Goal: Task Accomplishment & Management: Use online tool/utility

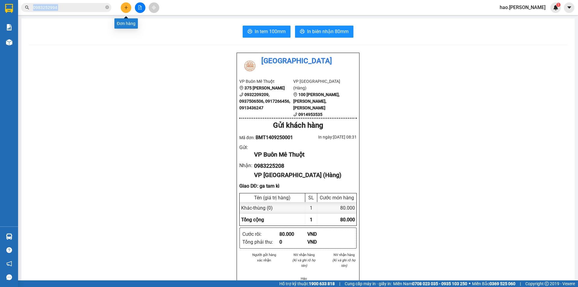
click at [123, 8] on button at bounding box center [126, 7] width 11 height 11
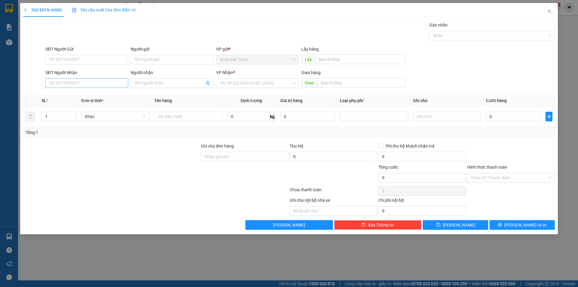
click at [76, 77] on div "SĐT Người Nhận" at bounding box center [86, 73] width 83 height 9
click at [74, 80] on input "SĐT Người Nhận" at bounding box center [86, 83] width 83 height 10
click at [73, 91] on div "0905494789" at bounding box center [86, 95] width 83 height 10
type input "0905494789"
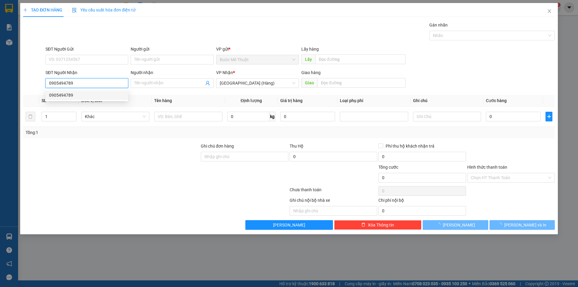
type input "50.000"
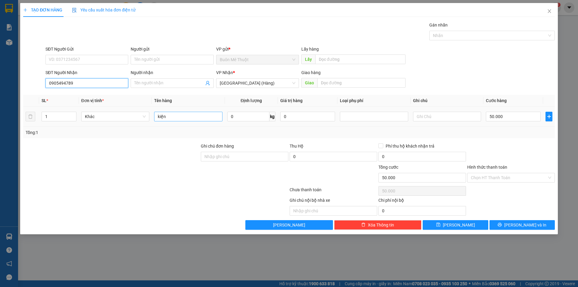
type input "0905494789"
click at [204, 116] on input "kiện" at bounding box center [188, 117] width 68 height 10
type input "THÙNG"
click at [487, 182] on input "Hình thức thanh toán" at bounding box center [509, 177] width 76 height 9
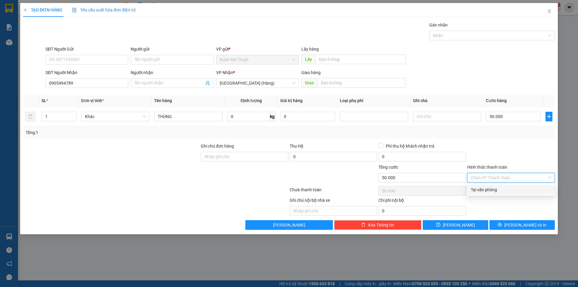
click at [480, 195] on div "Transit Pickup Surcharge Ids Transit Deliver Surcharge Ids Transit Deliver Surc…" at bounding box center [289, 126] width 532 height 208
drag, startPoint x: 492, startPoint y: 179, endPoint x: 486, endPoint y: 187, distance: 9.9
click at [490, 181] on input "Hình thức thanh toán" at bounding box center [509, 177] width 76 height 9
drag, startPoint x: 486, startPoint y: 187, endPoint x: 492, endPoint y: 214, distance: 27.6
click at [486, 187] on div "Tại văn phòng" at bounding box center [511, 189] width 80 height 7
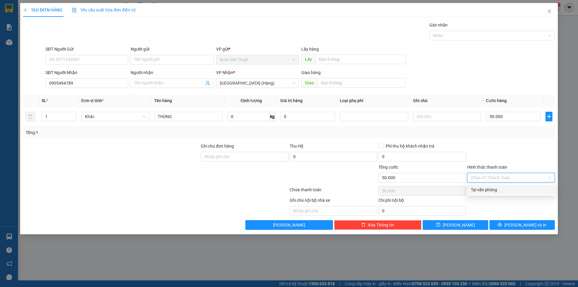
type input "0"
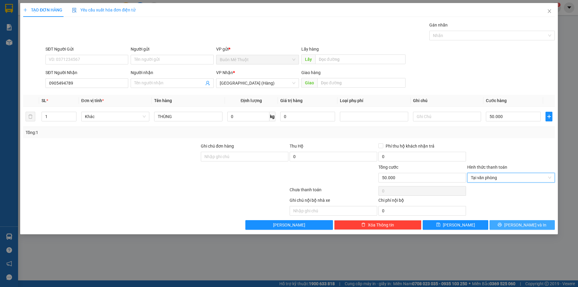
click at [502, 225] on button "[PERSON_NAME] và In" at bounding box center [521, 225] width 65 height 10
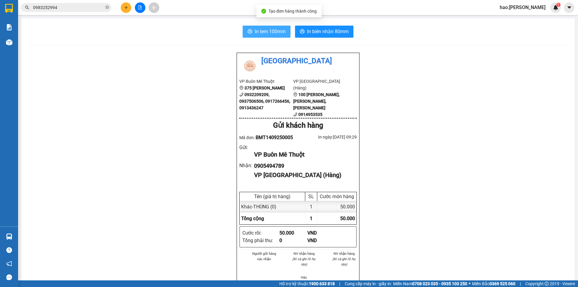
click at [257, 29] on span "In tem 100mm" at bounding box center [270, 32] width 31 height 8
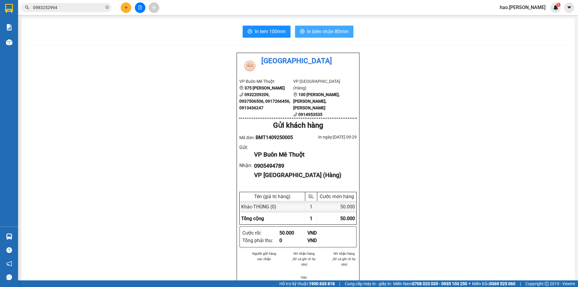
click at [337, 33] on span "In biên nhận 80mm" at bounding box center [328, 32] width 42 height 8
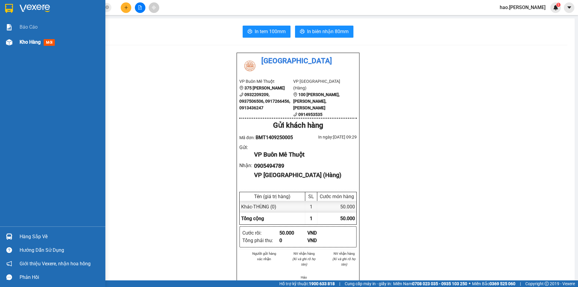
click at [20, 42] on span "Kho hàng" at bounding box center [30, 42] width 21 height 6
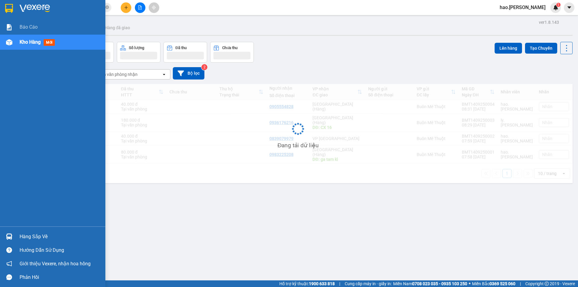
click at [20, 42] on span "Kho hàng" at bounding box center [30, 42] width 21 height 6
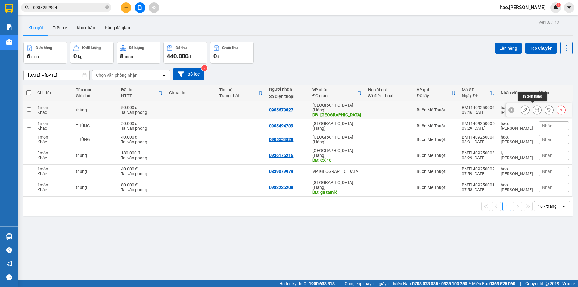
click at [535, 108] on icon at bounding box center [537, 110] width 4 height 4
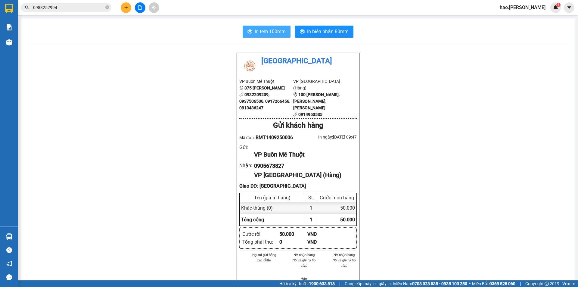
click at [261, 29] on span "In tem 100mm" at bounding box center [270, 32] width 31 height 8
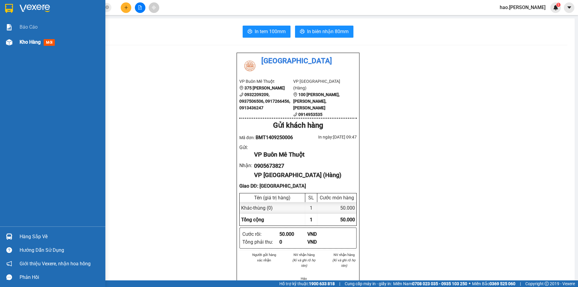
click at [39, 42] on span "Kho hàng" at bounding box center [30, 42] width 21 height 6
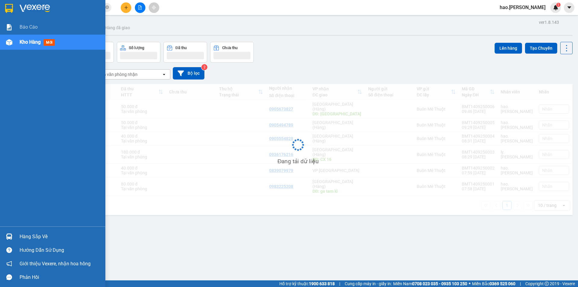
click at [39, 42] on span "Kho hàng" at bounding box center [30, 42] width 21 height 6
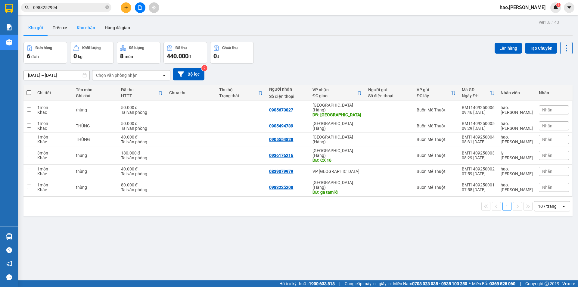
click at [93, 29] on button "Kho nhận" at bounding box center [86, 27] width 28 height 14
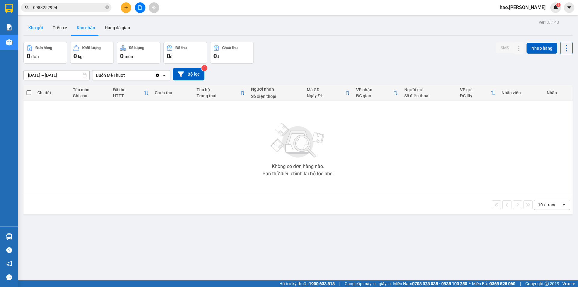
click at [42, 33] on button "Kho gửi" at bounding box center [35, 27] width 24 height 14
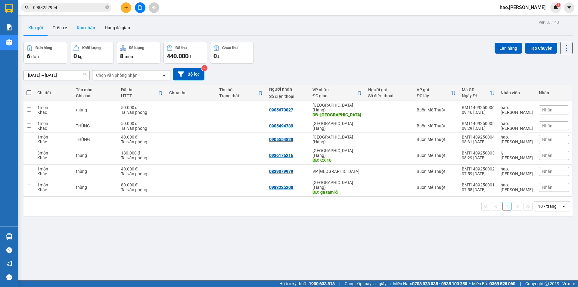
click at [73, 30] on button "Kho nhận" at bounding box center [86, 27] width 28 height 14
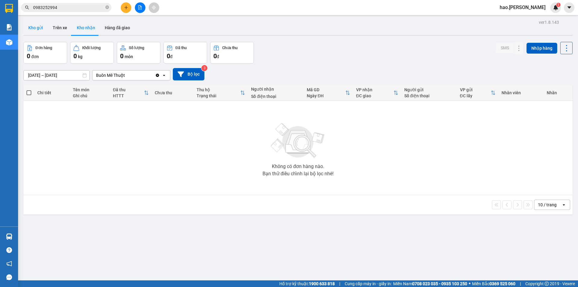
click at [40, 23] on button "Kho gửi" at bounding box center [35, 27] width 24 height 14
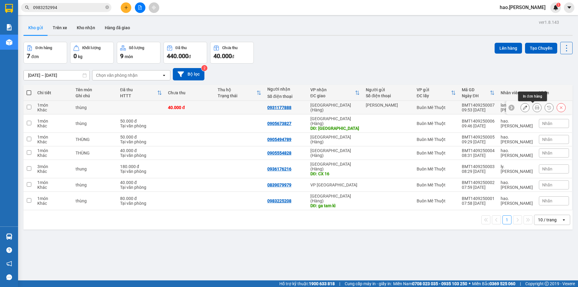
click at [535, 105] on icon at bounding box center [537, 107] width 4 height 4
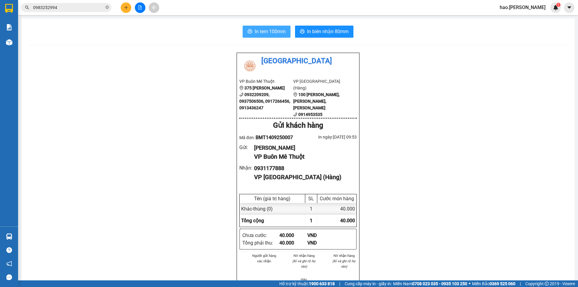
click at [265, 29] on span "In tem 100mm" at bounding box center [270, 32] width 31 height 8
click at [121, 6] on div at bounding box center [139, 7] width 45 height 11
click at [123, 7] on button at bounding box center [126, 7] width 11 height 11
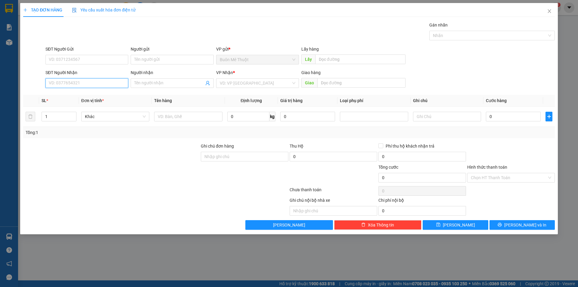
click at [69, 81] on input "SĐT Người Nhận" at bounding box center [86, 83] width 83 height 10
click at [86, 95] on div "0938330796" at bounding box center [87, 95] width 76 height 7
type input "0938330796"
type input "30.000"
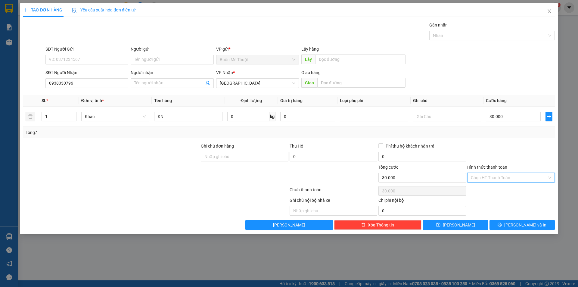
drag, startPoint x: 486, startPoint y: 181, endPoint x: 484, endPoint y: 186, distance: 5.3
click at [486, 181] on input "Hình thức thanh toán" at bounding box center [509, 177] width 76 height 9
drag, startPoint x: 484, startPoint y: 187, endPoint x: 497, endPoint y: 202, distance: 19.4
click at [485, 188] on div "Tại văn phòng" at bounding box center [511, 189] width 80 height 7
click at [499, 225] on button "[PERSON_NAME] và In" at bounding box center [521, 225] width 65 height 10
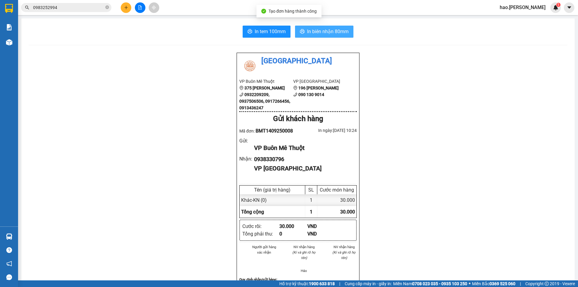
drag, startPoint x: 334, startPoint y: 22, endPoint x: 330, endPoint y: 37, distance: 15.4
click at [332, 28] on div "In tem 100mm In biên nhận 80mm Thái Sơn VP Buôn Mê Thuột 375 Hoàng Diệu 0932209…" at bounding box center [297, 262] width 553 height 489
click at [330, 37] on button "In biên nhận 80mm" at bounding box center [324, 32] width 58 height 12
click at [128, 11] on button at bounding box center [126, 7] width 11 height 11
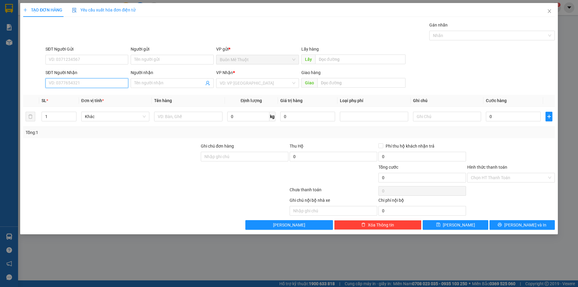
click at [85, 85] on input "SĐT Người Nhận" at bounding box center [86, 83] width 83 height 10
type input "0967766150"
click at [232, 84] on input "search" at bounding box center [255, 83] width 71 height 9
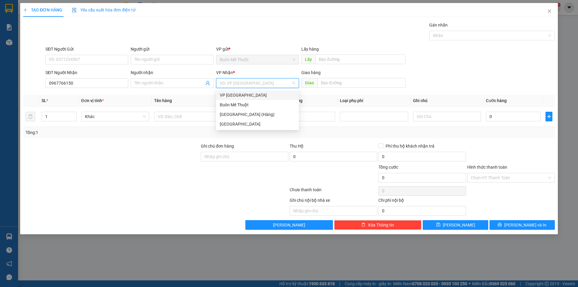
click at [236, 99] on div "VP [GEOGRAPHIC_DATA]" at bounding box center [257, 95] width 83 height 10
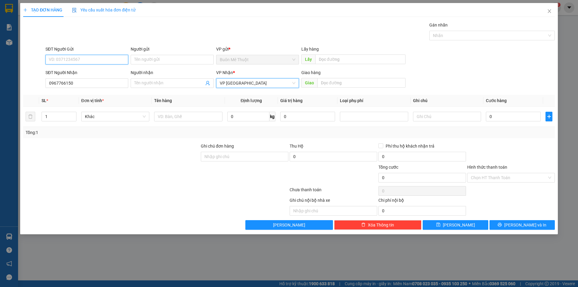
click at [106, 56] on input "SĐT Người Gửi" at bounding box center [86, 60] width 83 height 10
type input "0948506575"
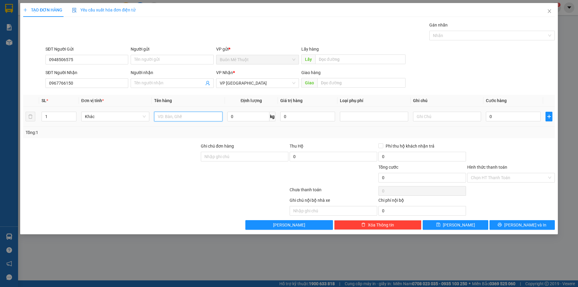
click at [199, 120] on input "text" at bounding box center [188, 117] width 68 height 10
type input "KN"
click at [501, 118] on input "0" at bounding box center [513, 117] width 55 height 10
type input "2"
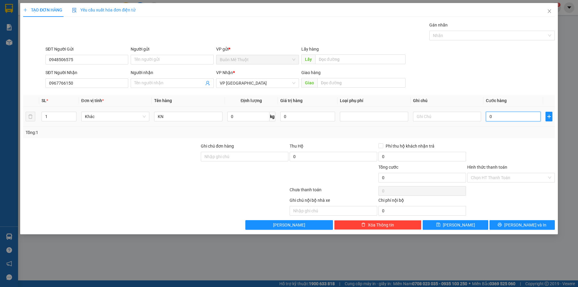
type input "2"
type input "20"
type input "20.000"
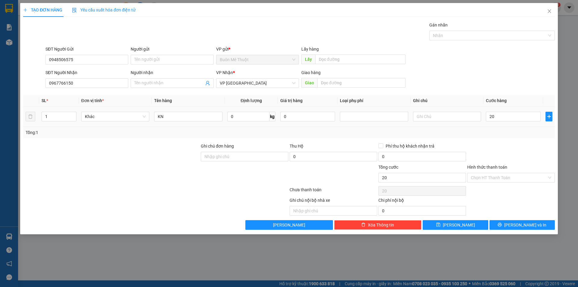
type input "20.000"
click at [501, 127] on div "Tổng: 1" at bounding box center [289, 132] width 532 height 11
drag, startPoint x: 489, startPoint y: 175, endPoint x: 486, endPoint y: 182, distance: 7.4
click at [487, 180] on input "Hình thức thanh toán" at bounding box center [509, 177] width 76 height 9
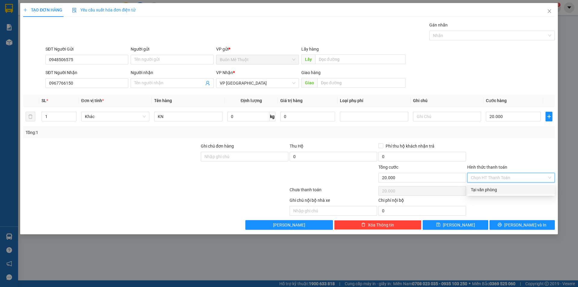
drag, startPoint x: 484, startPoint y: 191, endPoint x: 505, endPoint y: 218, distance: 34.3
click at [489, 194] on div "Tại văn phòng" at bounding box center [511, 190] width 88 height 10
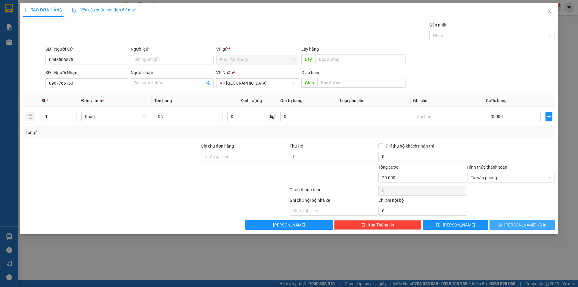
click at [508, 224] on button "[PERSON_NAME] và In" at bounding box center [521, 225] width 65 height 10
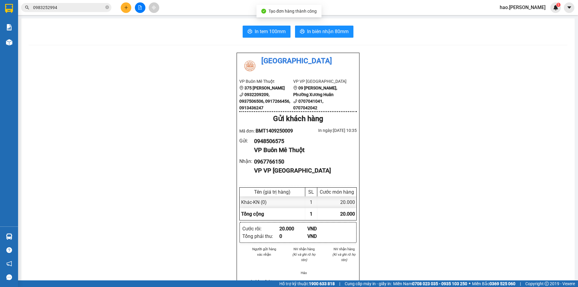
click at [317, 18] on body "Kết quả tìm kiếm ( 19 ) Bộ lọc Mã ĐH Trạng thái Món hàng Thu hộ Tổng cước Chưa …" at bounding box center [289, 143] width 578 height 287
drag, startPoint x: 317, startPoint y: 18, endPoint x: 325, endPoint y: 20, distance: 8.3
click at [319, 19] on div "In tem 100mm In biên nhận 80mm Thái Sơn VP Buôn Mê Thuột 375 Hoàng Diệu 0932209…" at bounding box center [297, 263] width 553 height 491
click at [340, 33] on span "In biên nhận 80mm" at bounding box center [328, 32] width 42 height 8
click at [277, 44] on div "In tem 100mm In biên nhận 80mm Thái Sơn VP Buôn Mê Thuột 375 Hoàng Diệu 0932209…" at bounding box center [297, 263] width 553 height 491
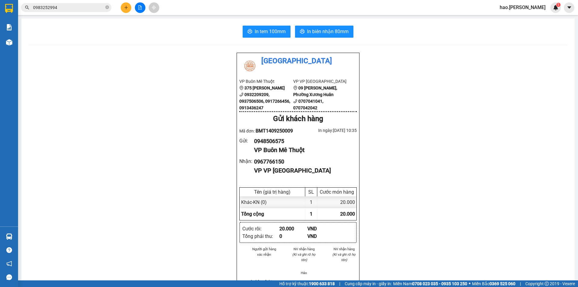
click at [277, 11] on div "Kết quả tìm kiếm ( 19 ) Bộ lọc Mã ĐH Trạng thái Món hàng Thu hộ Tổng cước Chưa …" at bounding box center [289, 7] width 578 height 15
click at [267, 20] on div "In tem 100mm In biên nhận 80mm Thái Sơn VP Buôn Mê Thuột 375 Hoàng Diệu 0932209…" at bounding box center [297, 263] width 553 height 491
click at [281, 31] on span "In tem 100mm" at bounding box center [270, 32] width 31 height 8
click at [104, 5] on input "0983252994" at bounding box center [68, 7] width 71 height 7
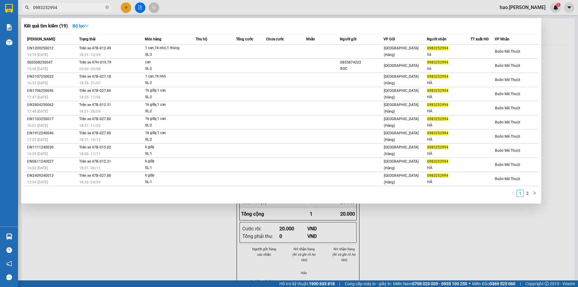
click at [104, 5] on input "0983252994" at bounding box center [68, 7] width 71 height 7
click at [107, 7] on icon "close-circle" at bounding box center [107, 7] width 4 height 4
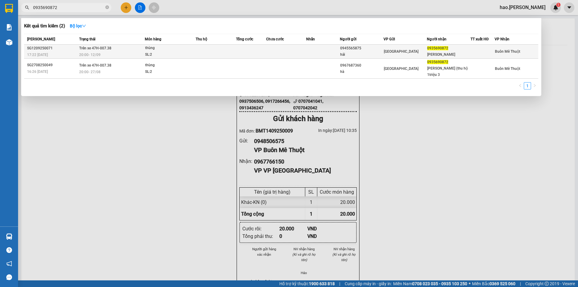
type input "0935690872"
click at [231, 49] on td at bounding box center [216, 52] width 40 height 14
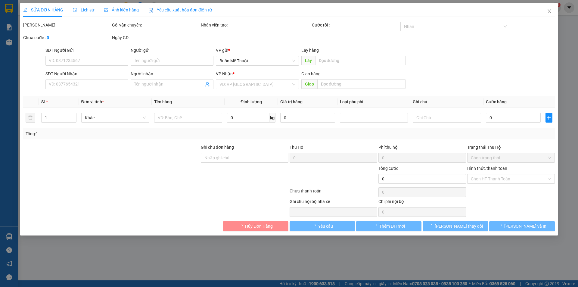
type input "0945565875"
type input "hải"
type input "0935690872"
type input "[PERSON_NAME]"
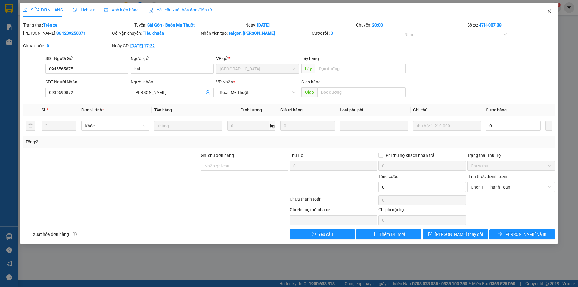
click at [547, 11] on icon "close" at bounding box center [549, 11] width 5 height 5
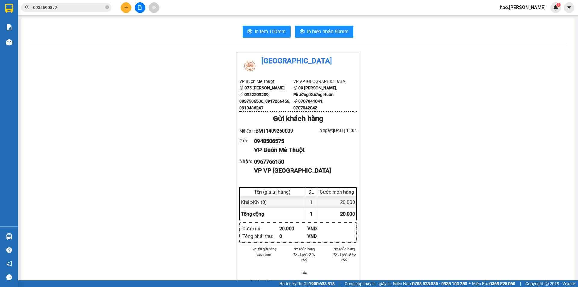
click at [23, 42] on div "In tem 100mm In biên nhận 80mm Thái Sơn VP Buôn Mê Thuột 375 Hoàng Diệu 0932209…" at bounding box center [297, 263] width 553 height 491
drag, startPoint x: 23, startPoint y: 42, endPoint x: 23, endPoint y: 23, distance: 18.7
click at [23, 42] on div "In tem 100mm In biên nhận 80mm Thái Sơn VP Buôn Mê Thuột 375 Hoàng Diệu 0932209…" at bounding box center [297, 263] width 553 height 491
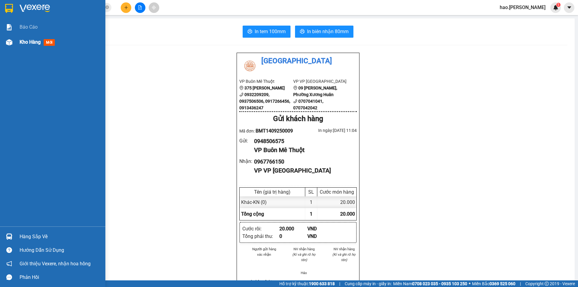
click at [26, 48] on div "Kho hàng mới" at bounding box center [60, 42] width 81 height 15
click at [27, 48] on div "Kho hàng mới" at bounding box center [60, 42] width 81 height 15
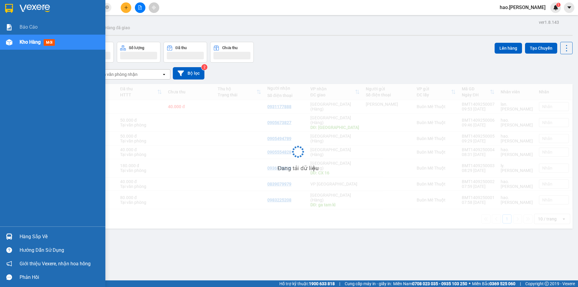
click at [28, 48] on div "Kho hàng mới" at bounding box center [60, 42] width 81 height 15
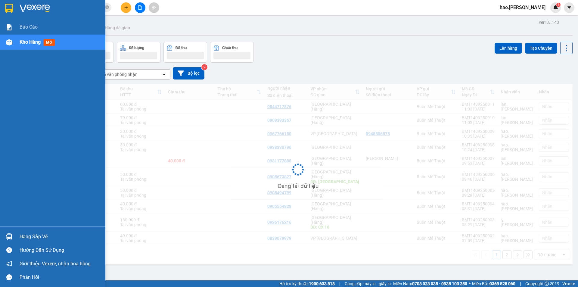
click at [28, 48] on div "Kho hàng mới" at bounding box center [60, 42] width 81 height 15
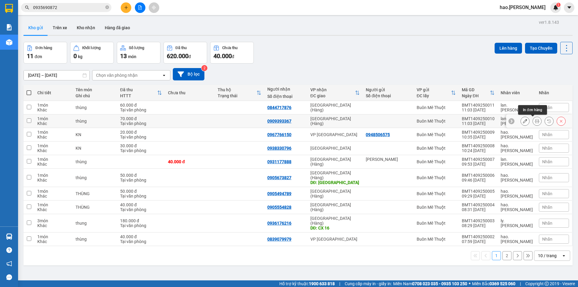
click at [533, 124] on button at bounding box center [537, 121] width 8 height 11
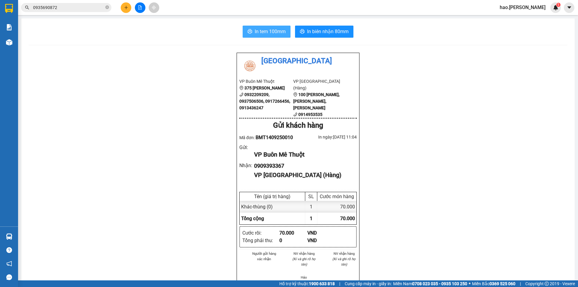
click at [264, 31] on span "In tem 100mm" at bounding box center [270, 32] width 31 height 8
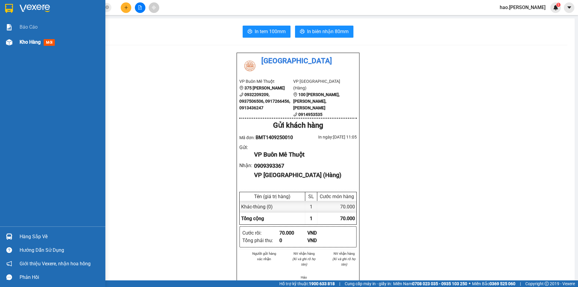
click at [23, 43] on span "Kho hàng" at bounding box center [30, 42] width 21 height 6
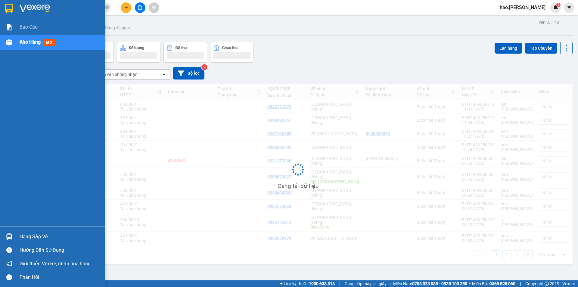
click at [23, 43] on span "Kho hàng" at bounding box center [30, 42] width 21 height 6
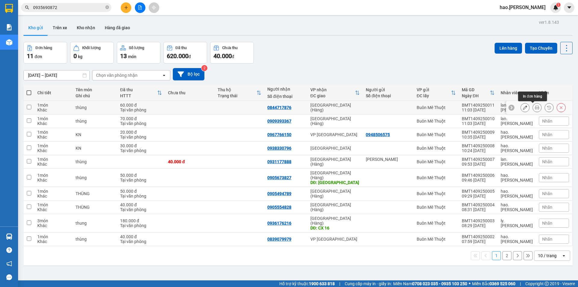
click at [535, 108] on icon at bounding box center [537, 107] width 4 height 4
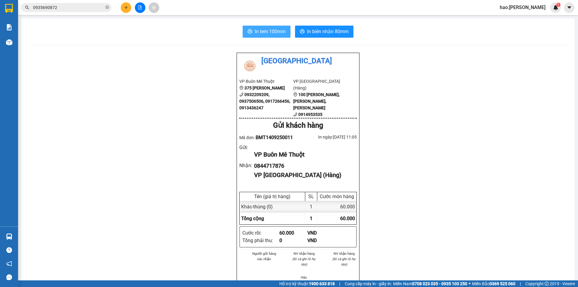
click at [266, 29] on span "In tem 100mm" at bounding box center [270, 32] width 31 height 8
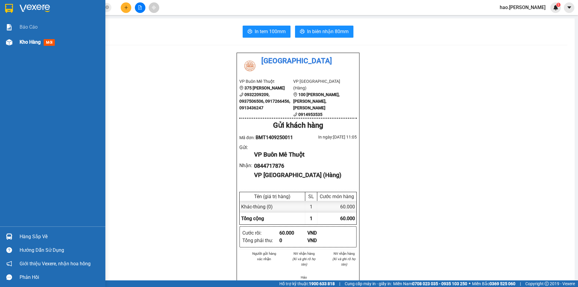
click at [39, 40] on span "Kho hàng" at bounding box center [30, 42] width 21 height 6
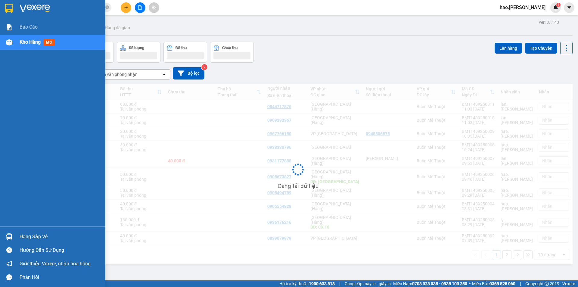
click at [39, 40] on span "Kho hàng" at bounding box center [30, 42] width 21 height 6
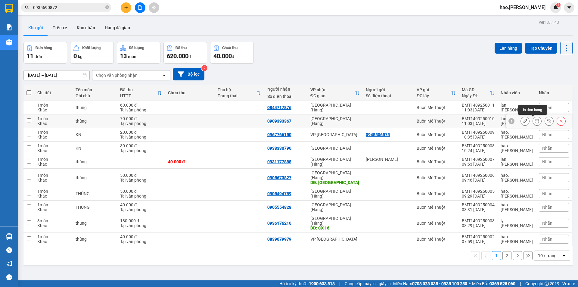
click at [535, 122] on icon at bounding box center [537, 121] width 4 height 4
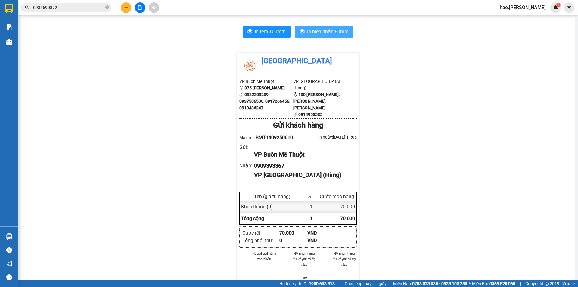
click at [328, 34] on span "In biên nhận 80mm" at bounding box center [328, 32] width 42 height 8
drag, startPoint x: 79, startPoint y: 13, endPoint x: 82, endPoint y: 8, distance: 5.4
click at [79, 12] on div "Kết quả tìm kiếm ( 2 ) Bộ lọc Mã ĐH Trạng thái Món hàng Thu hộ Tổng cước Chưa c…" at bounding box center [289, 7] width 578 height 15
click at [82, 8] on input "0935690872" at bounding box center [68, 7] width 71 height 7
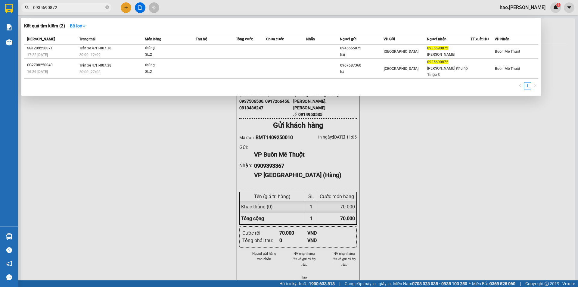
click at [82, 8] on input "0935690872" at bounding box center [68, 7] width 71 height 7
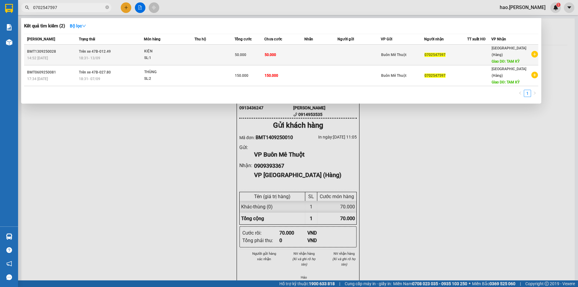
type input "0702547597"
click at [154, 48] on div "KIỆN" at bounding box center [166, 51] width 45 height 7
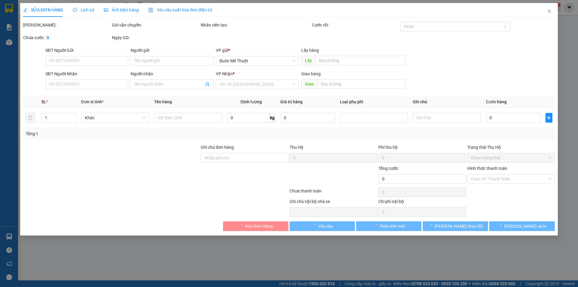
type input "0702547597"
type input "TAM KỲ"
type input "50.000"
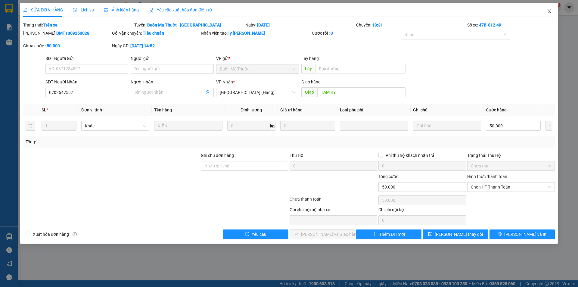
click at [550, 10] on icon "close" at bounding box center [549, 11] width 5 height 5
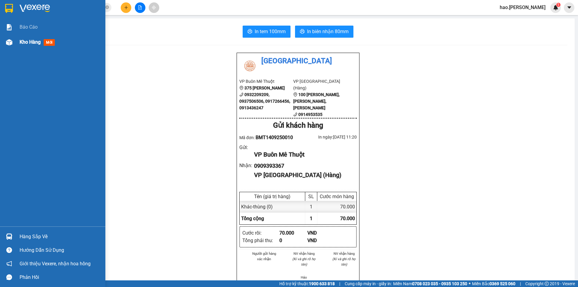
click at [34, 41] on span "Kho hàng" at bounding box center [30, 42] width 21 height 6
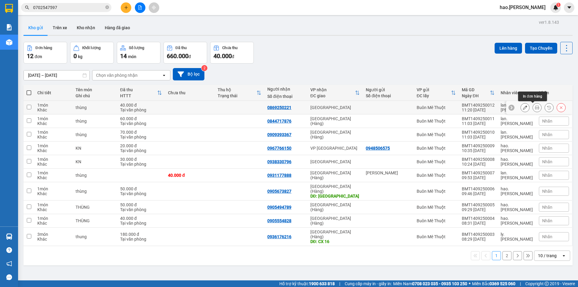
click at [535, 110] on icon at bounding box center [537, 107] width 4 height 4
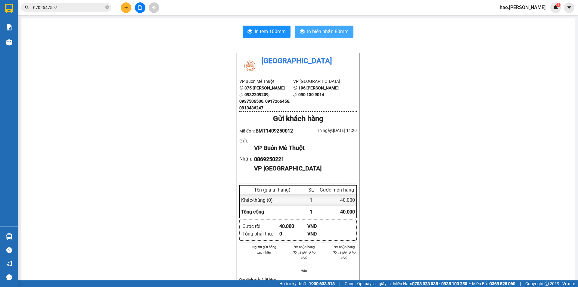
click at [329, 32] on span "In biên nhận 80mm" at bounding box center [328, 32] width 42 height 8
click at [256, 29] on span "In tem 100mm" at bounding box center [270, 32] width 31 height 8
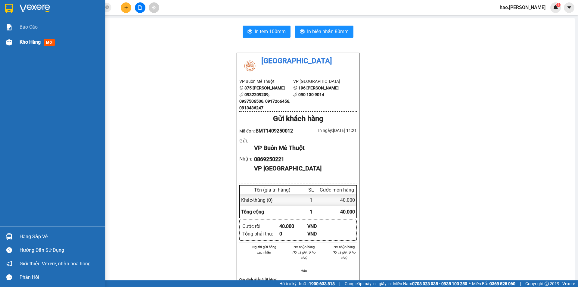
click at [30, 44] on span "Kho hàng" at bounding box center [30, 42] width 21 height 6
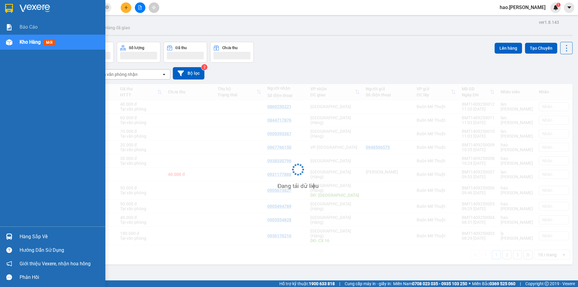
click at [30, 44] on span "Kho hàng" at bounding box center [30, 42] width 21 height 6
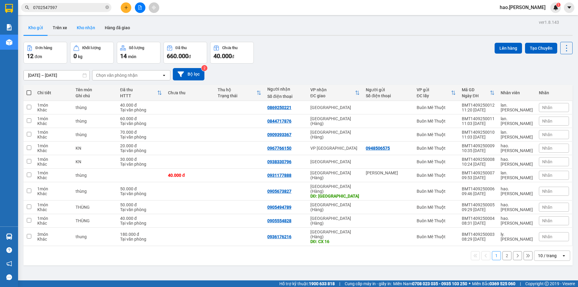
click at [76, 28] on button "Kho nhận" at bounding box center [86, 27] width 28 height 14
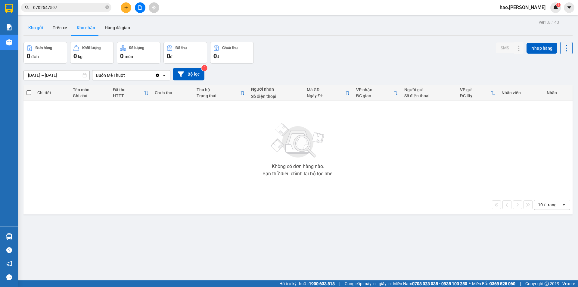
click at [32, 25] on button "Kho gửi" at bounding box center [35, 27] width 24 height 14
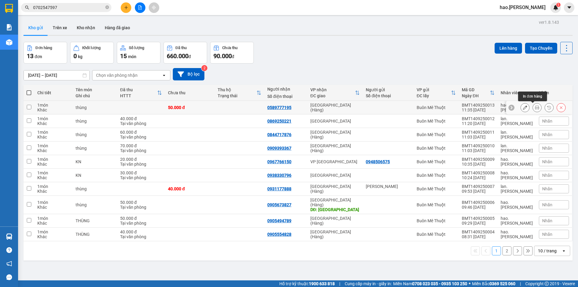
click at [535, 107] on icon at bounding box center [537, 107] width 4 height 4
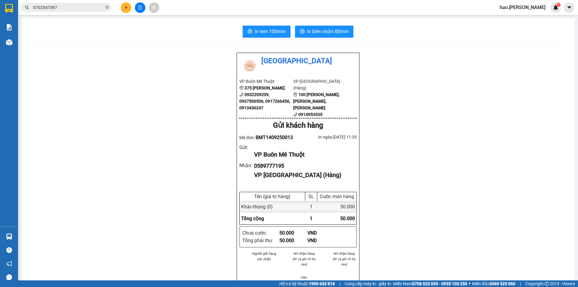
drag, startPoint x: 271, startPoint y: 41, endPoint x: 272, endPoint y: 33, distance: 7.6
click at [271, 40] on div "In tem 100mm In biên nhận 80mm Thái Sơn VP Buôn Mê Thuột 375 Hoàng Diệu 0932209…" at bounding box center [297, 271] width 553 height 507
click at [272, 33] on span "In tem 100mm" at bounding box center [270, 32] width 31 height 8
